Goal: Contribute content: Contribute content

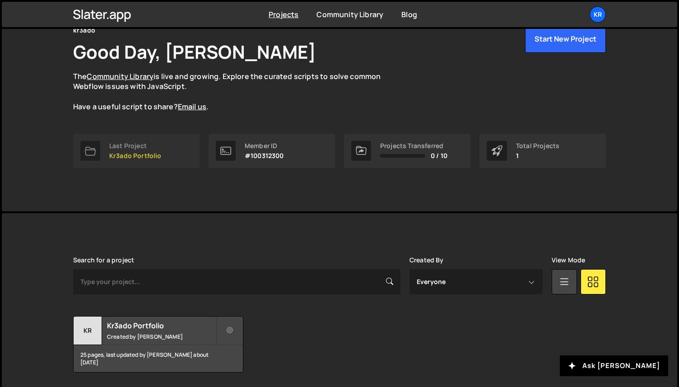
scroll to position [78, 0]
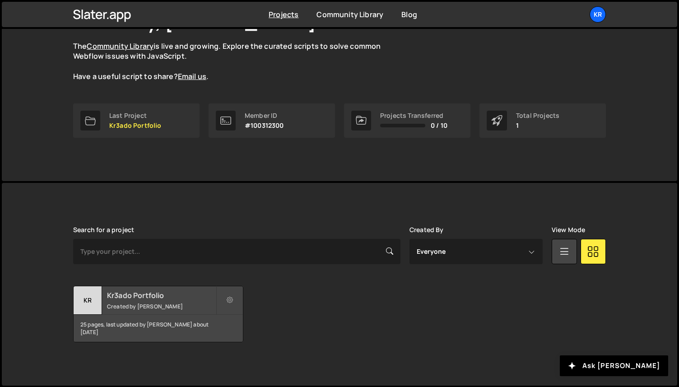
click at [122, 296] on h2 "Kr3ado Portfolio" at bounding box center [161, 295] width 109 height 10
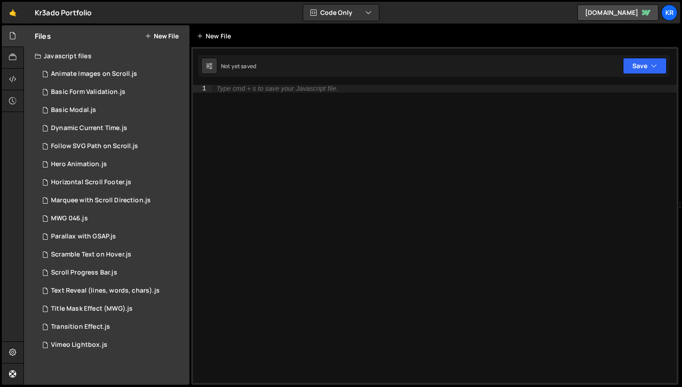
click at [227, 37] on div "New File" at bounding box center [216, 36] width 38 height 9
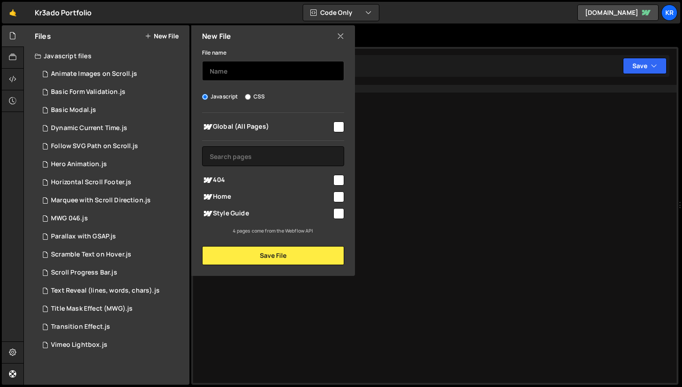
click at [239, 71] on input "text" at bounding box center [273, 71] width 142 height 20
type input "prueba"
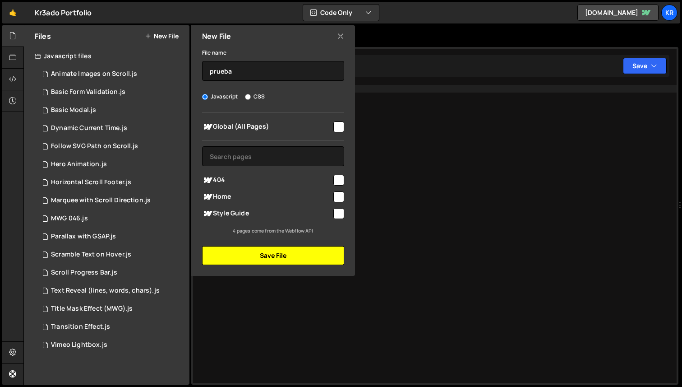
click at [257, 261] on button "Save File" at bounding box center [273, 255] width 142 height 19
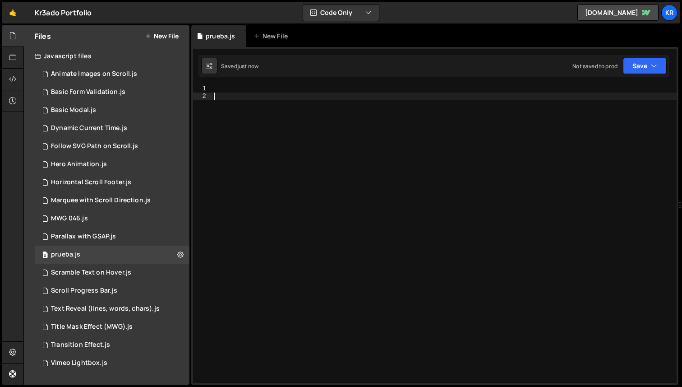
click at [239, 97] on div at bounding box center [444, 241] width 465 height 313
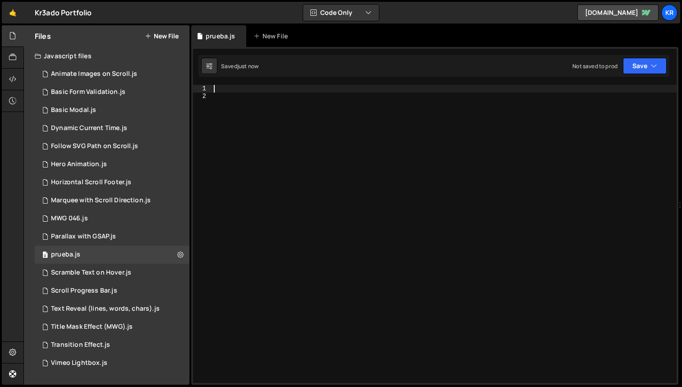
paste textarea "</script>"
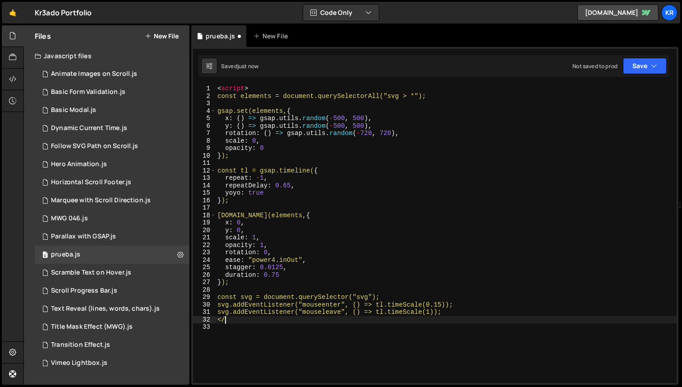
type textarea "<"
type textarea "svg.addEventListener("mouseleave", () => tl.timeScale(1));"
click at [224, 324] on div "< script > const elements = document.querySelectorAll("svg > *"); gsap.set(elem…" at bounding box center [446, 241] width 461 height 313
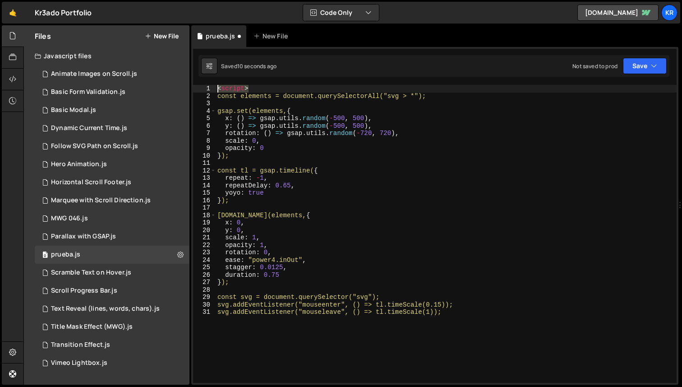
drag, startPoint x: 254, startPoint y: 90, endPoint x: 218, endPoint y: 89, distance: 35.2
click at [218, 89] on div "< script > const elements = document.querySelectorAll("svg > *"); gsap.set(elem…" at bounding box center [446, 241] width 461 height 313
type textarea "<script>"
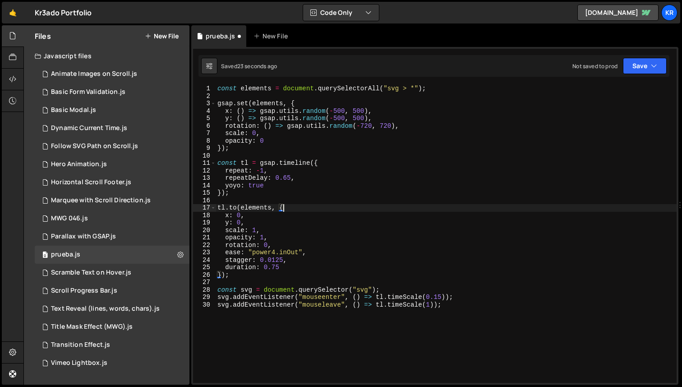
click at [287, 207] on div "const elements = document . querySelectorAll ( "svg > *" ) ; gsap . set ( eleme…" at bounding box center [446, 241] width 461 height 313
type textarea "svg.addEventListener("mouseenter", () => tl.timeScale(0.15)); svg.addEventListe…"
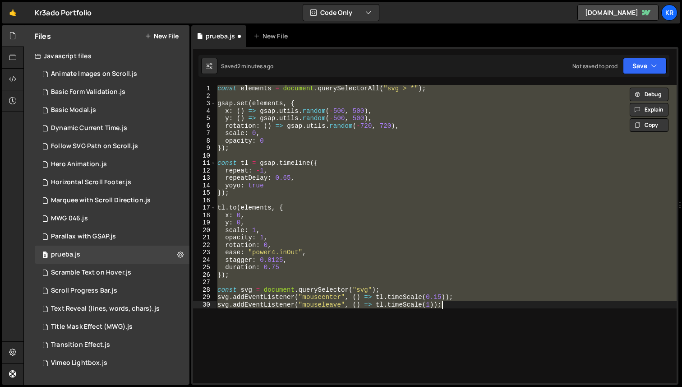
click at [304, 338] on div "const elements = document . querySelectorAll ( "svg > *" ) ; gsap . set ( eleme…" at bounding box center [446, 234] width 461 height 298
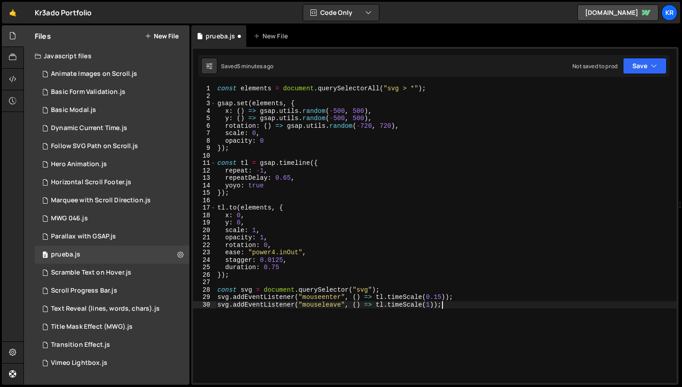
click at [304, 338] on div "const elements = document . querySelectorAll ( "svg > *" ) ; gsap . set ( eleme…" at bounding box center [446, 241] width 461 height 313
type textarea "svg.addEventListener("mouseenter", () => tl.timeScale(0.15)); svg.addEventListe…"
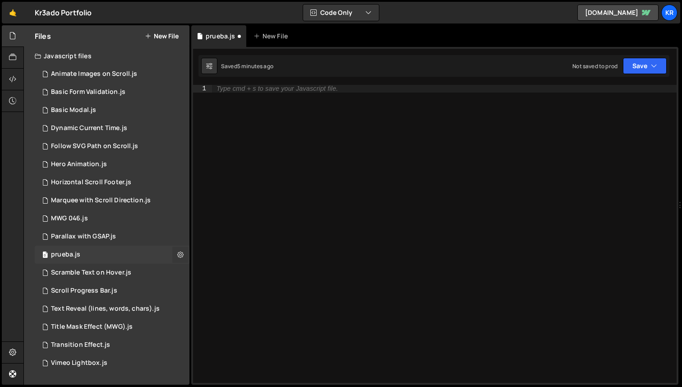
click at [181, 255] on icon at bounding box center [180, 254] width 6 height 9
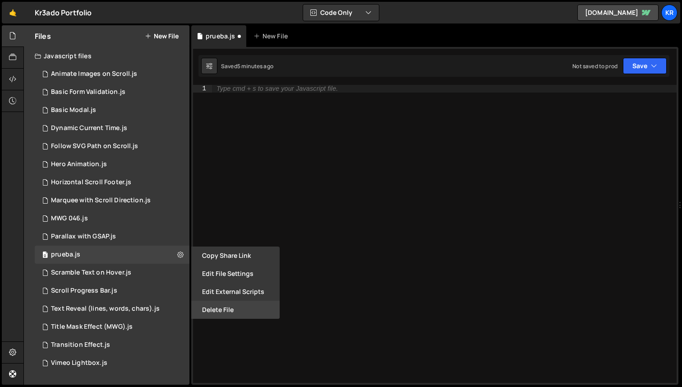
click at [223, 308] on button "Delete File" at bounding box center [235, 310] width 88 height 18
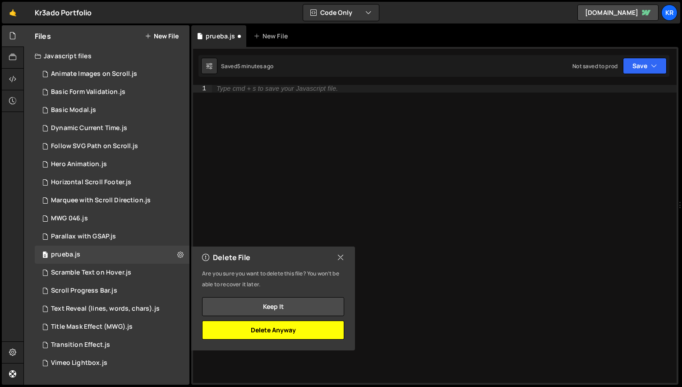
click at [279, 329] on button "Delete Anyway" at bounding box center [273, 329] width 142 height 19
